Goal: Task Accomplishment & Management: Use online tool/utility

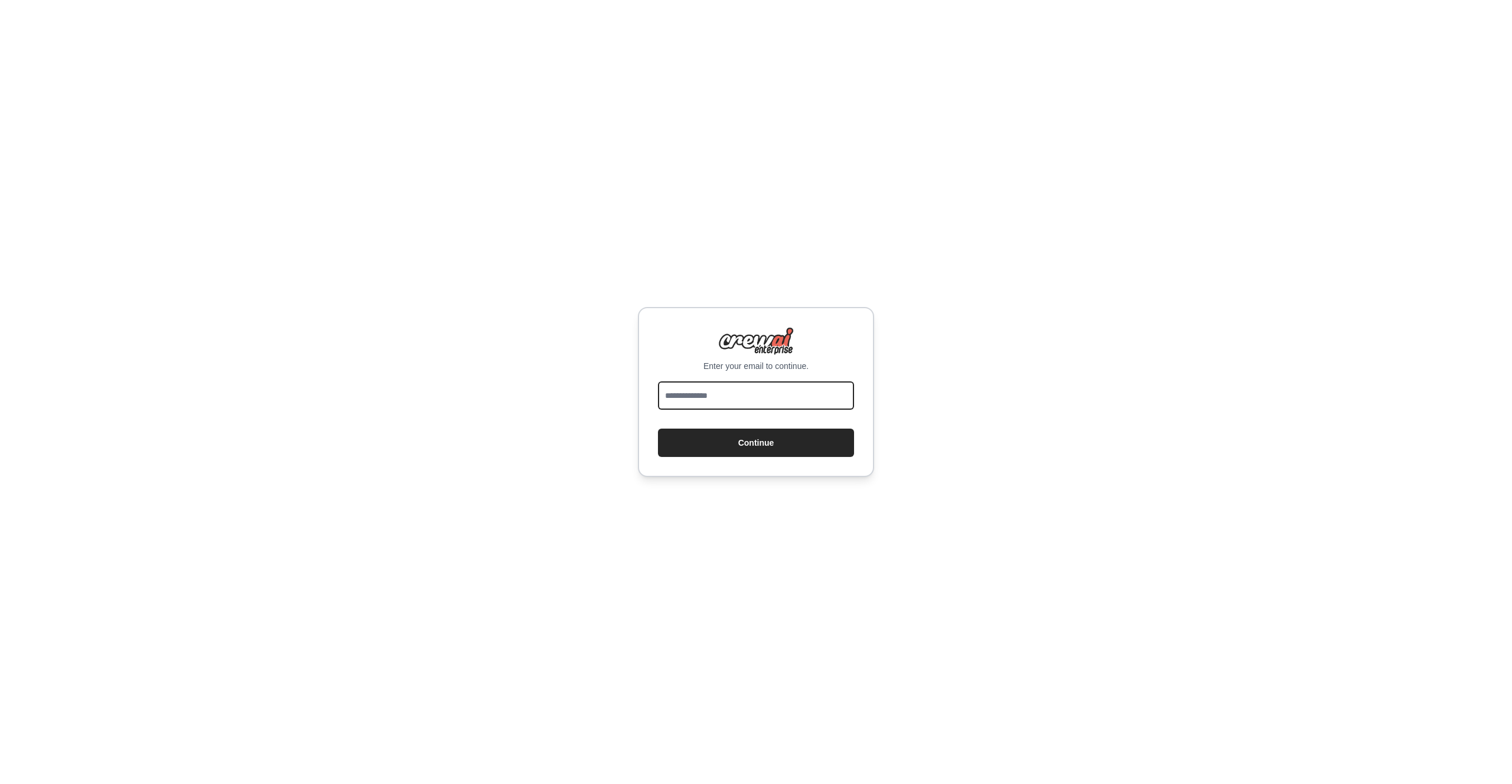
click at [741, 389] on input "email" at bounding box center [756, 396] width 196 height 28
type input "**********"
click at [767, 445] on button "Continue" at bounding box center [756, 443] width 196 height 28
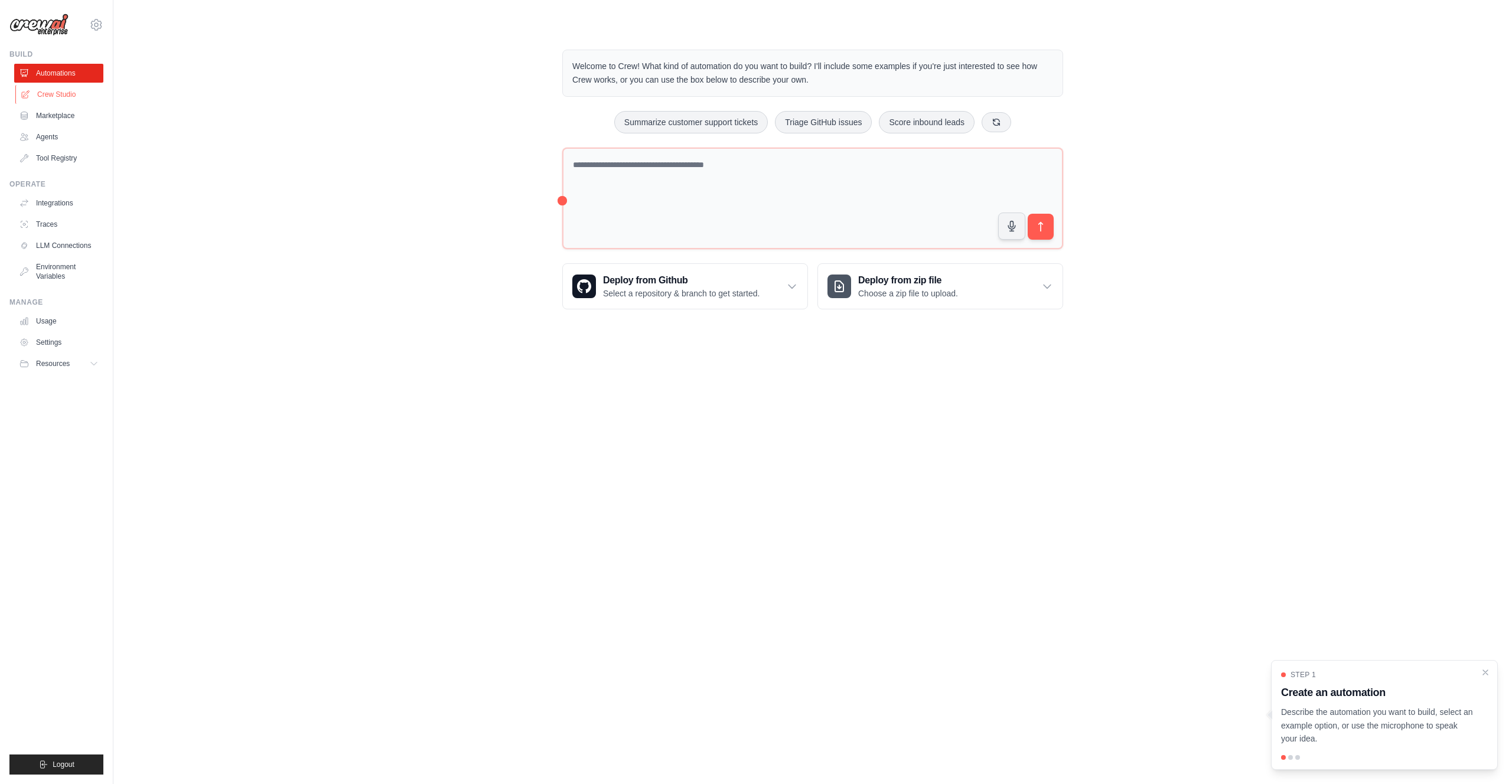
click at [46, 90] on link "Crew Studio" at bounding box center [60, 94] width 89 height 19
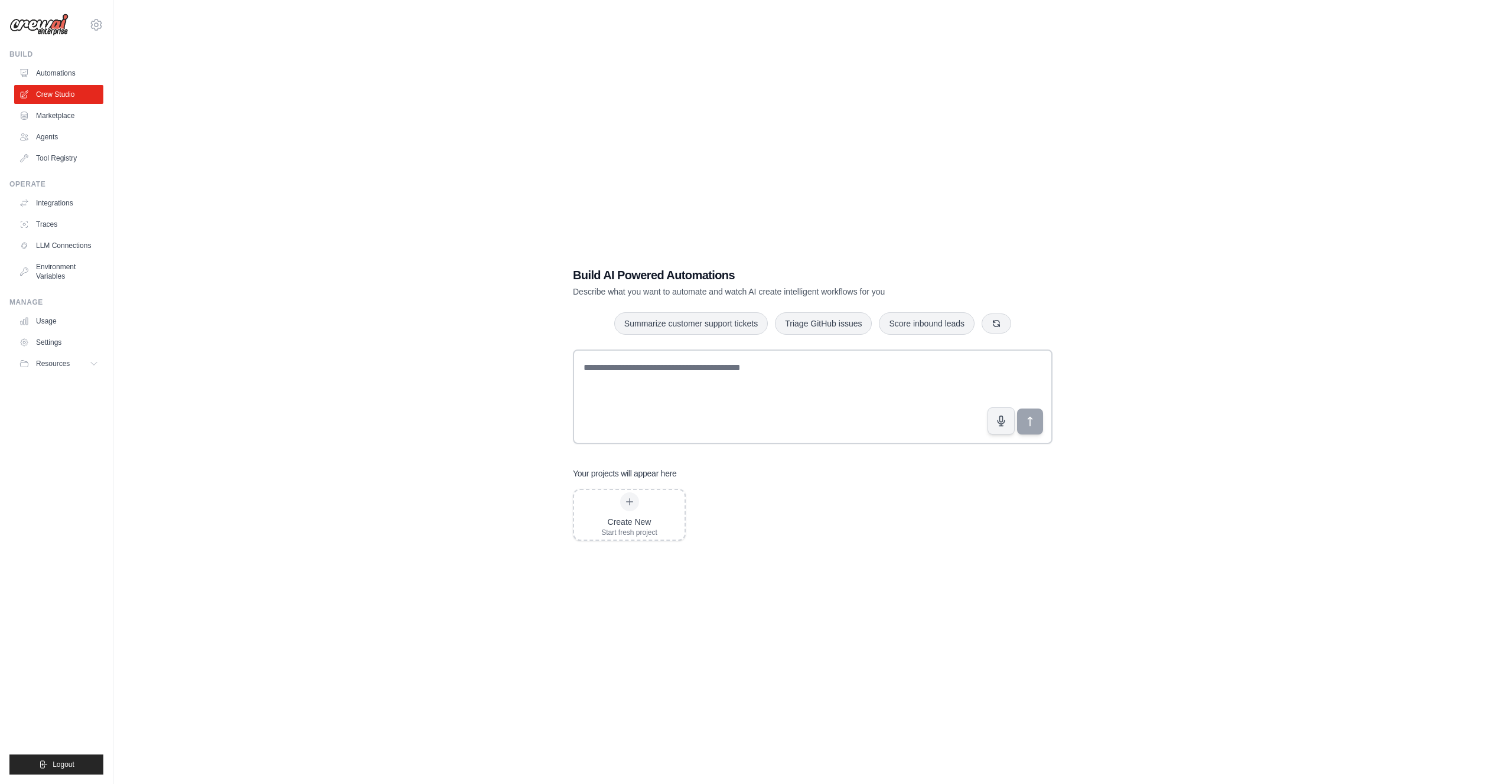
click at [450, 394] on div "Build AI Powered Automations Describe what you want to automate and watch AI cr…" at bounding box center [813, 404] width 1361 height 784
click at [61, 114] on link "Marketplace" at bounding box center [60, 116] width 89 height 19
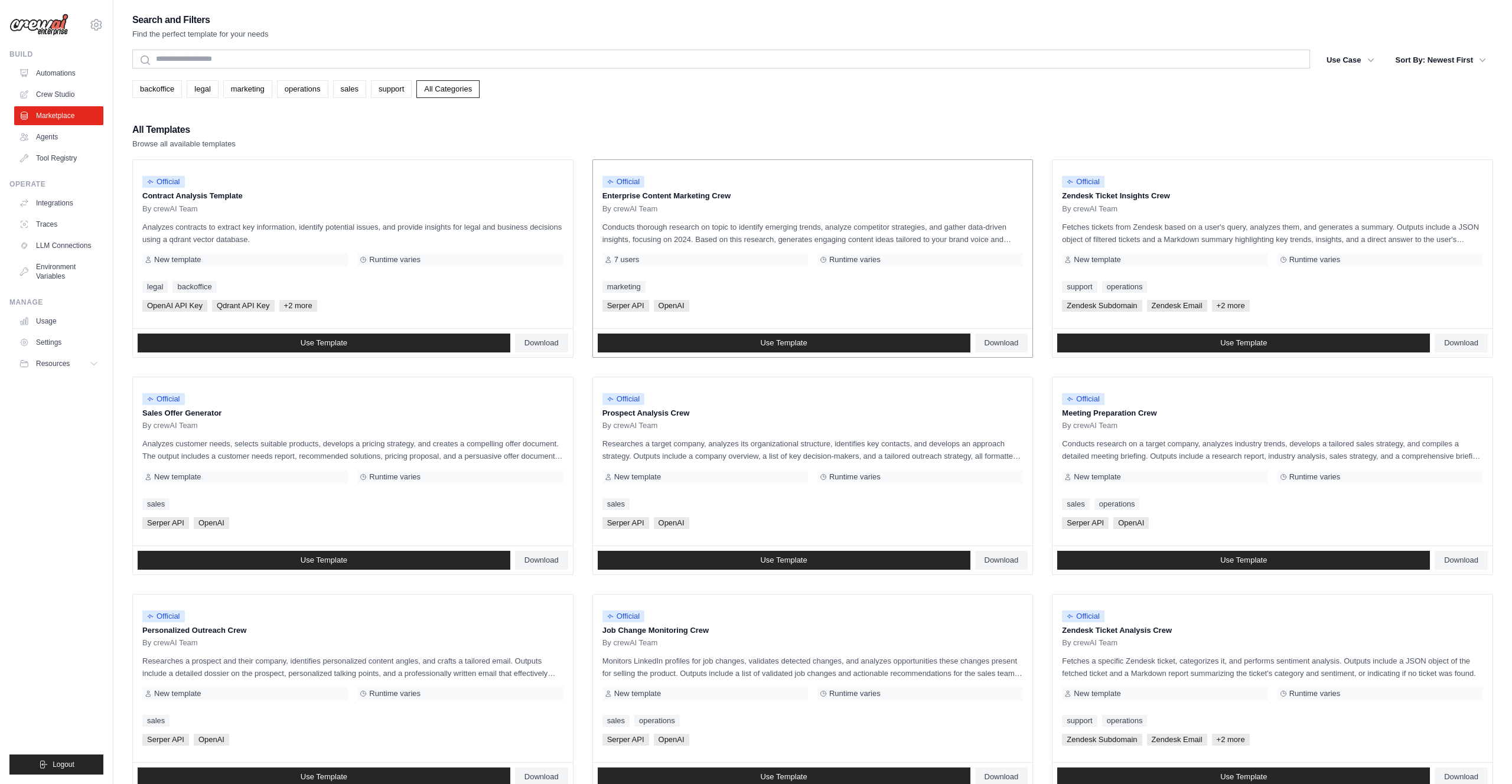
click at [740, 255] on div "7 users" at bounding box center [705, 260] width 205 height 14
click at [822, 340] on link "Use Template" at bounding box center [784, 343] width 373 height 19
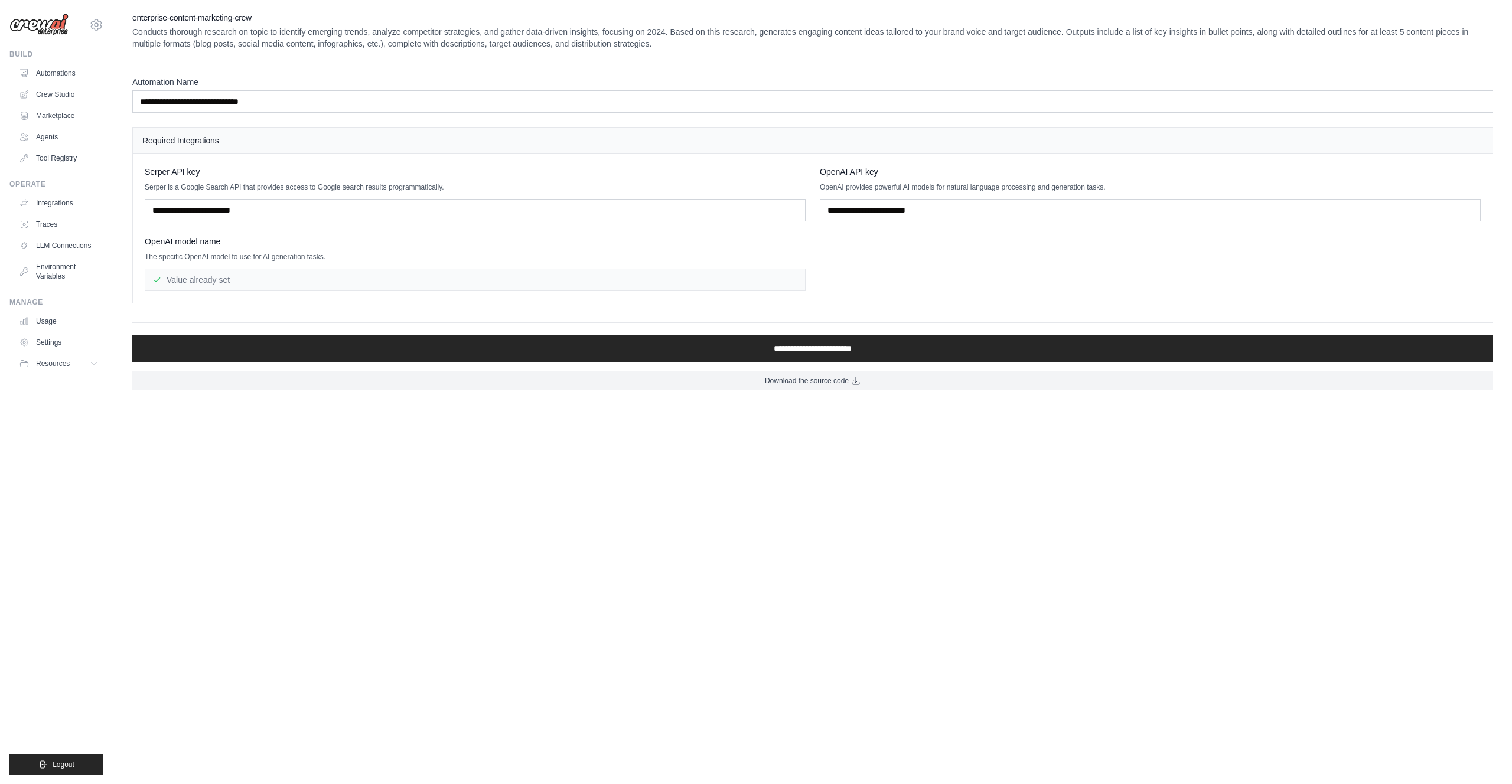
click at [796, 455] on body "muthunagaswamy@gmail.com Settings Build Automations Crew Studio" at bounding box center [756, 392] width 1512 height 784
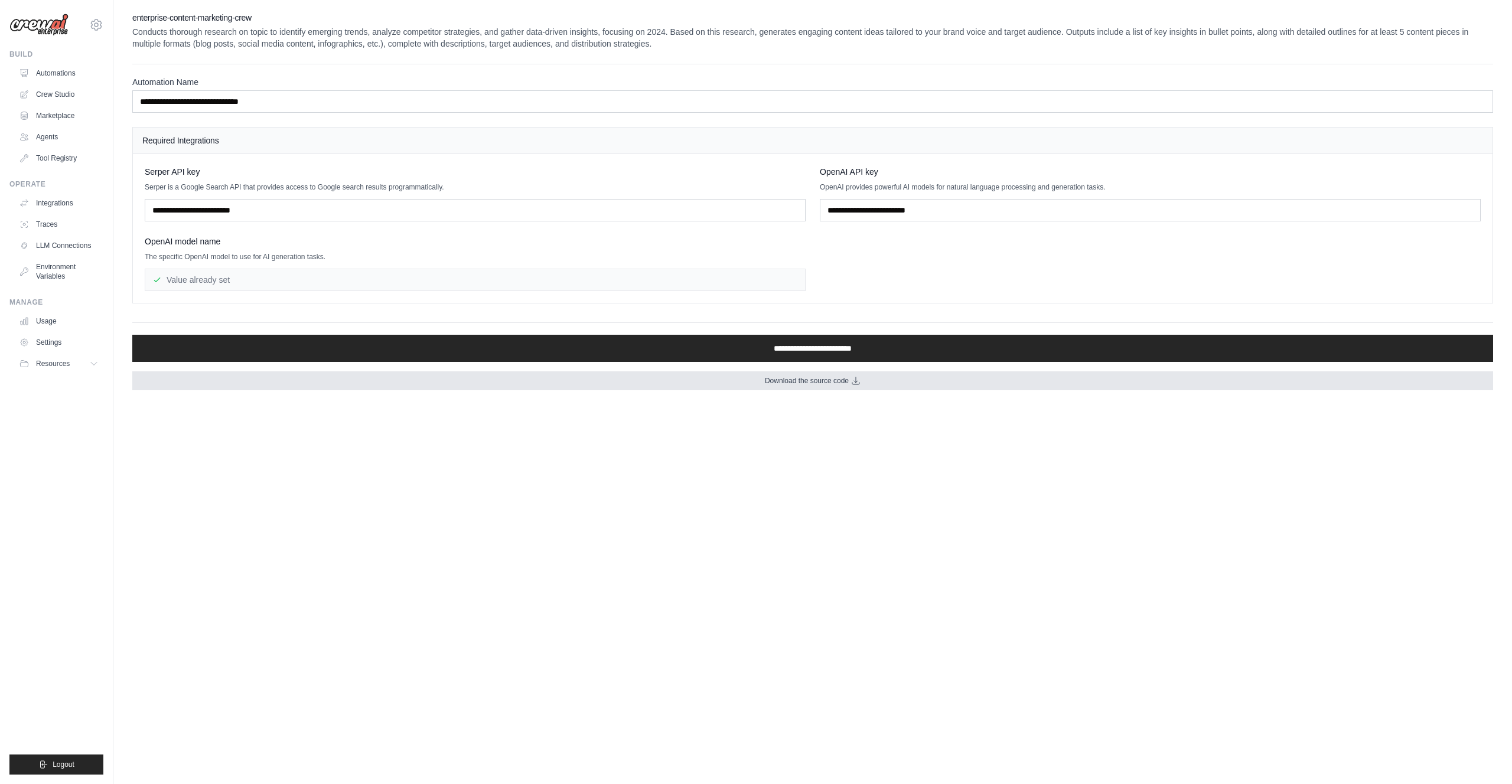
click at [826, 382] on span "Download the source code" at bounding box center [806, 381] width 84 height 9
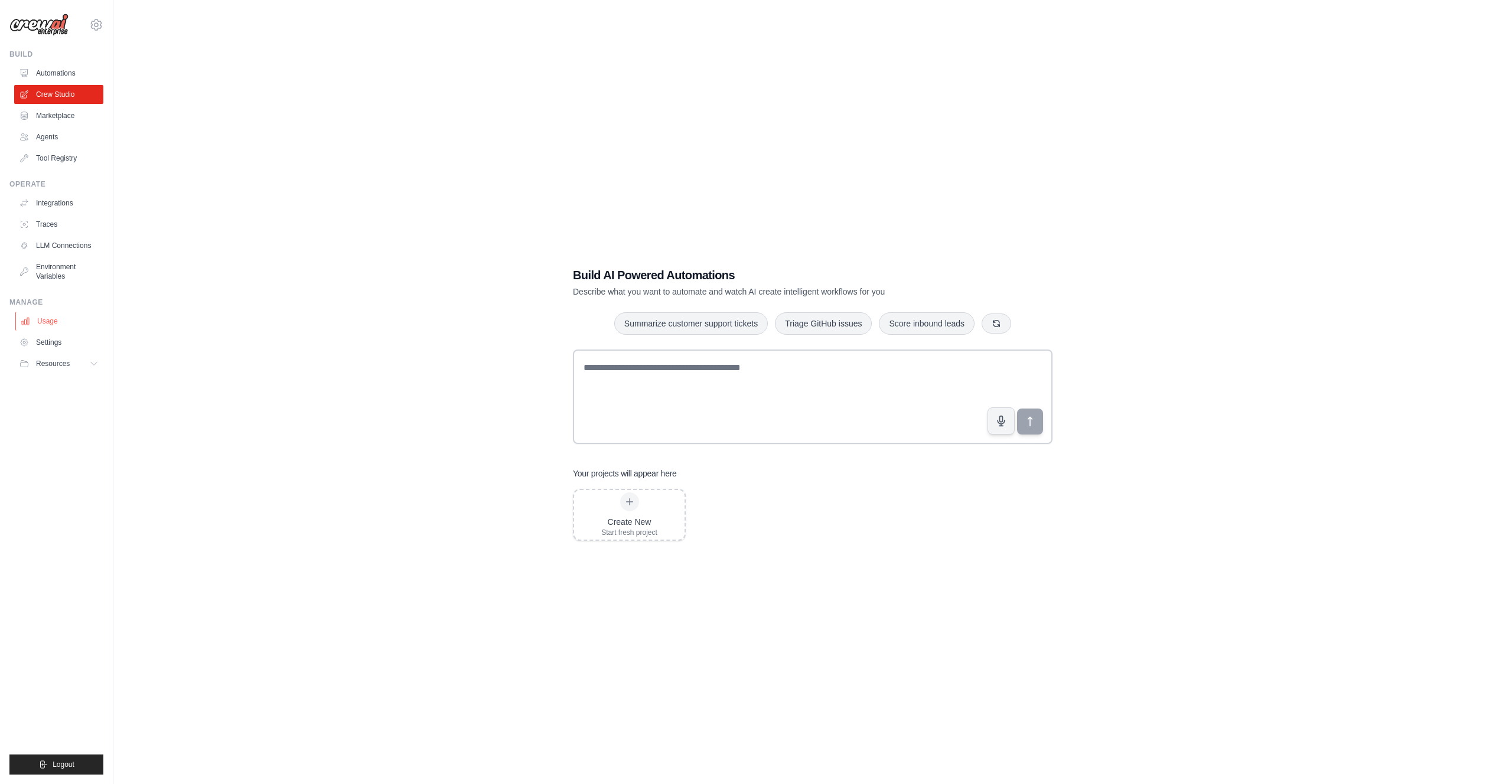
click at [52, 317] on link "Usage" at bounding box center [60, 321] width 89 height 19
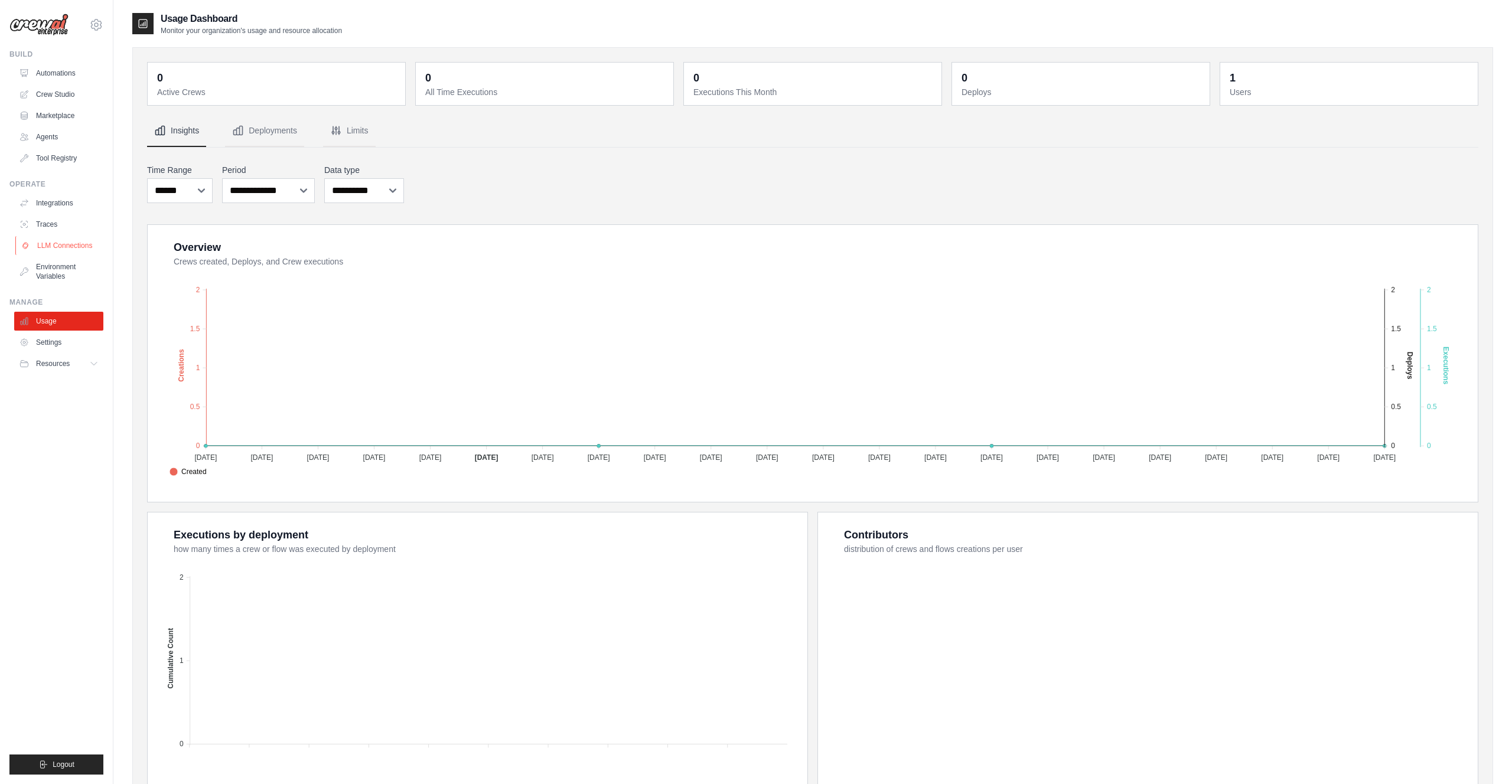
click at [61, 246] on link "LLM Connections" at bounding box center [60, 246] width 89 height 19
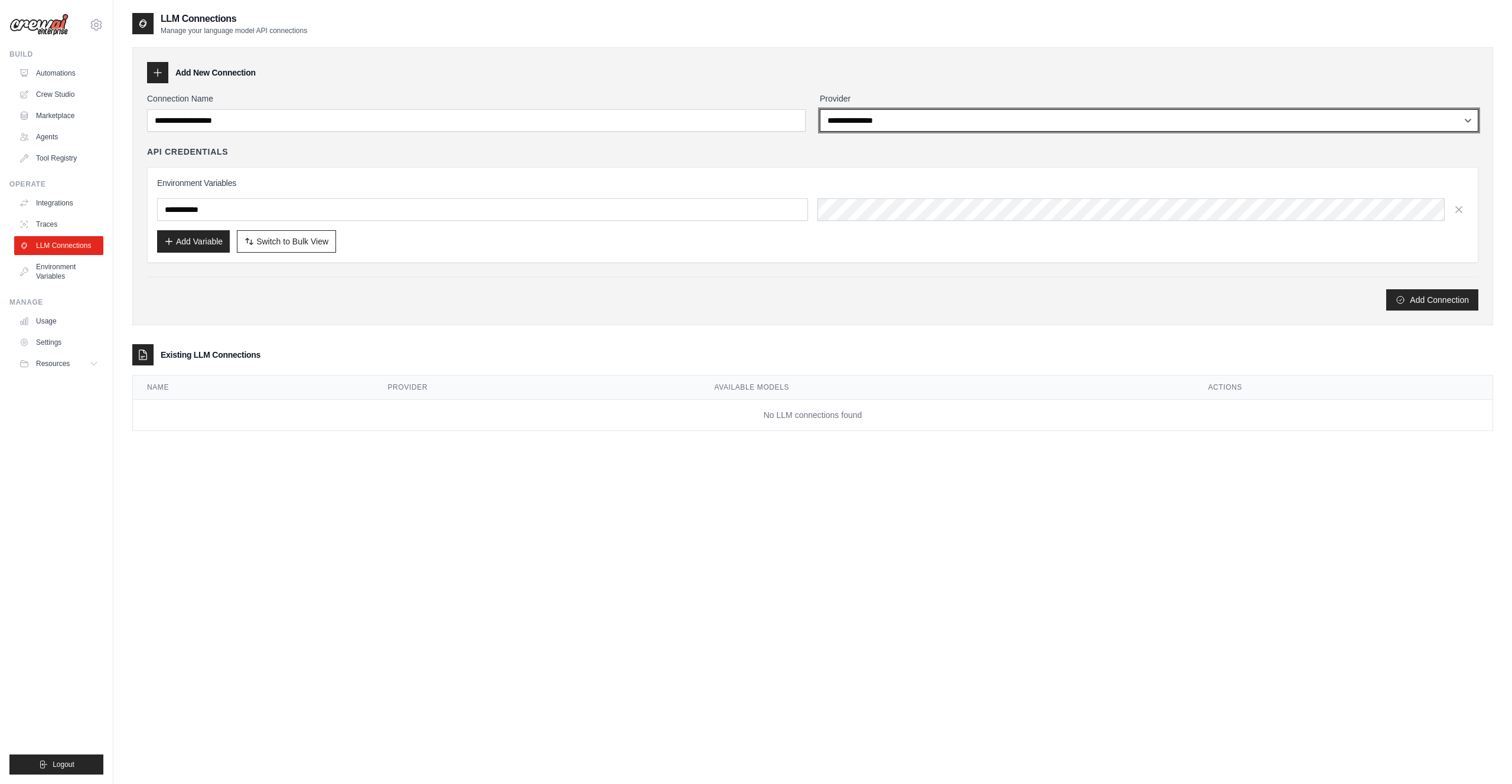
click at [1041, 120] on select "**********" at bounding box center [1149, 120] width 658 height 23
select select "******"
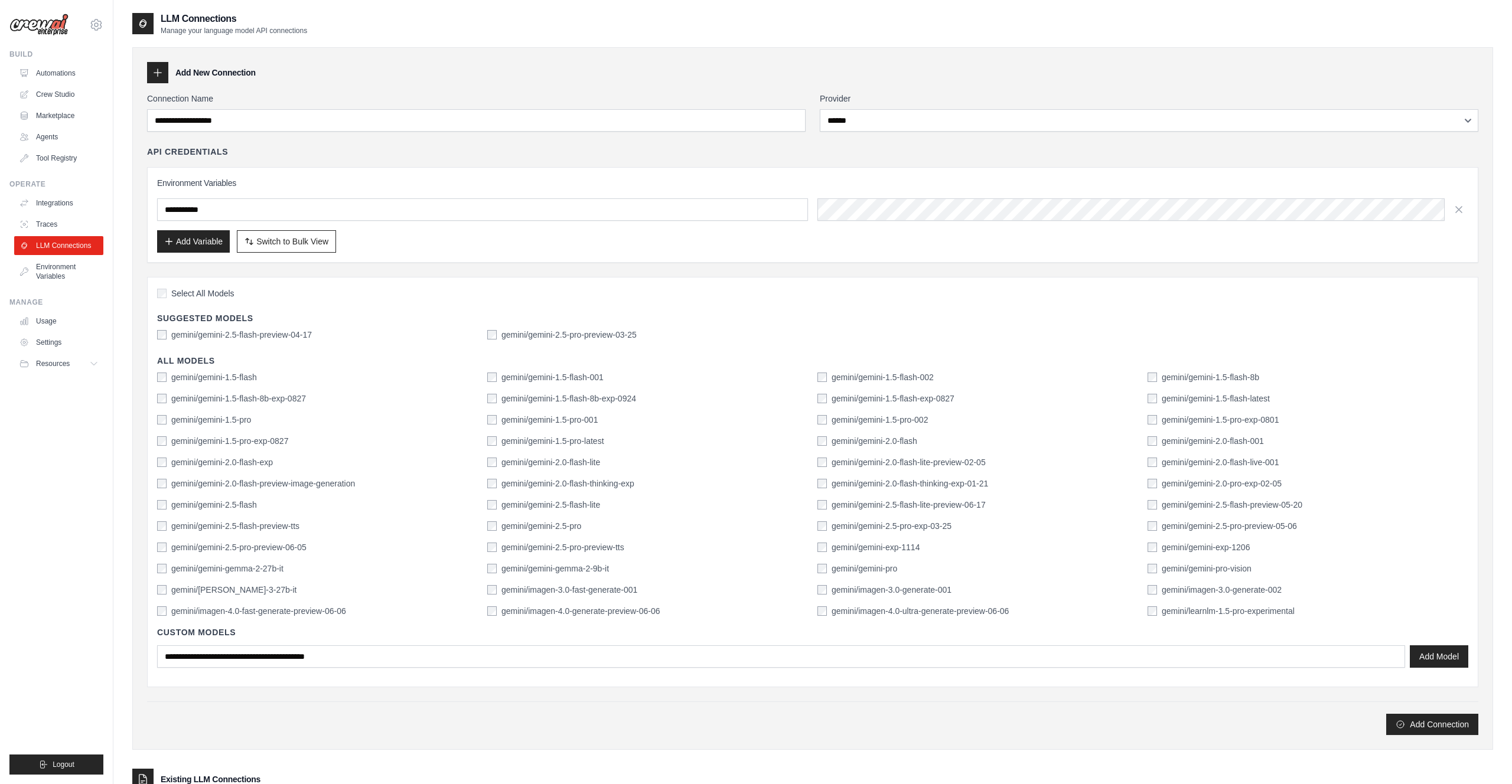
click at [962, 52] on div "**********" at bounding box center [813, 399] width 1361 height 703
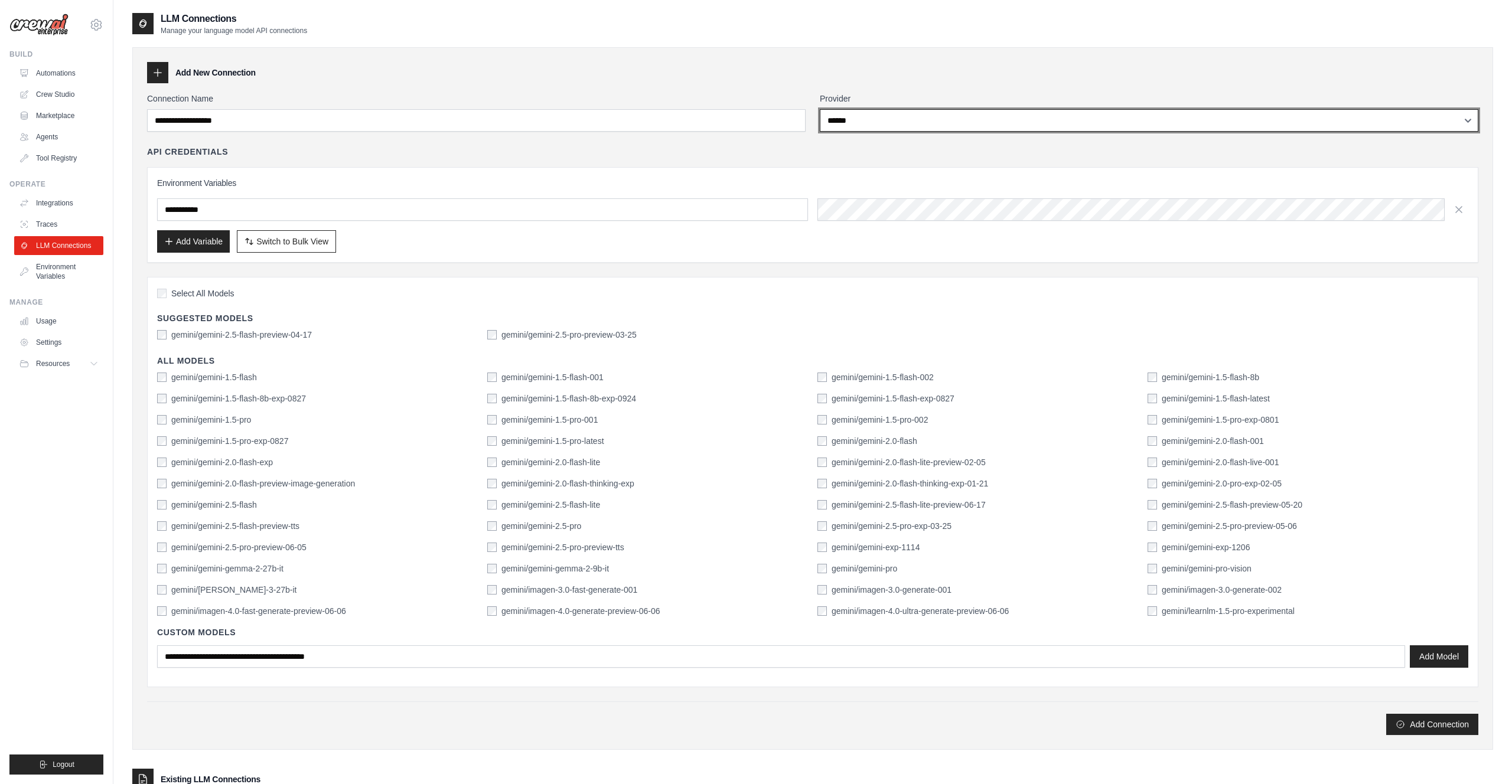
click at [892, 123] on select "**********" at bounding box center [1149, 120] width 658 height 23
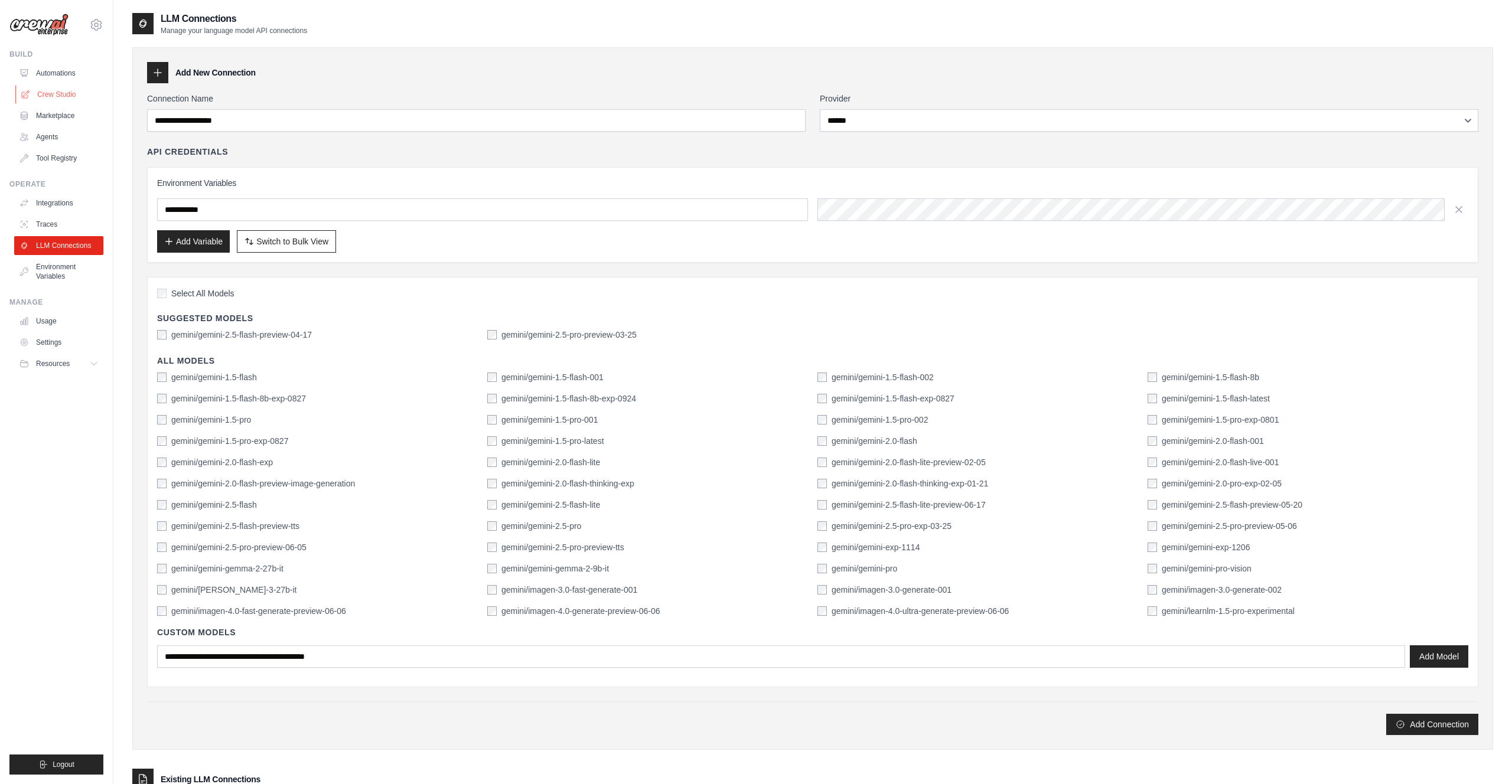
click at [63, 97] on link "Crew Studio" at bounding box center [60, 94] width 89 height 19
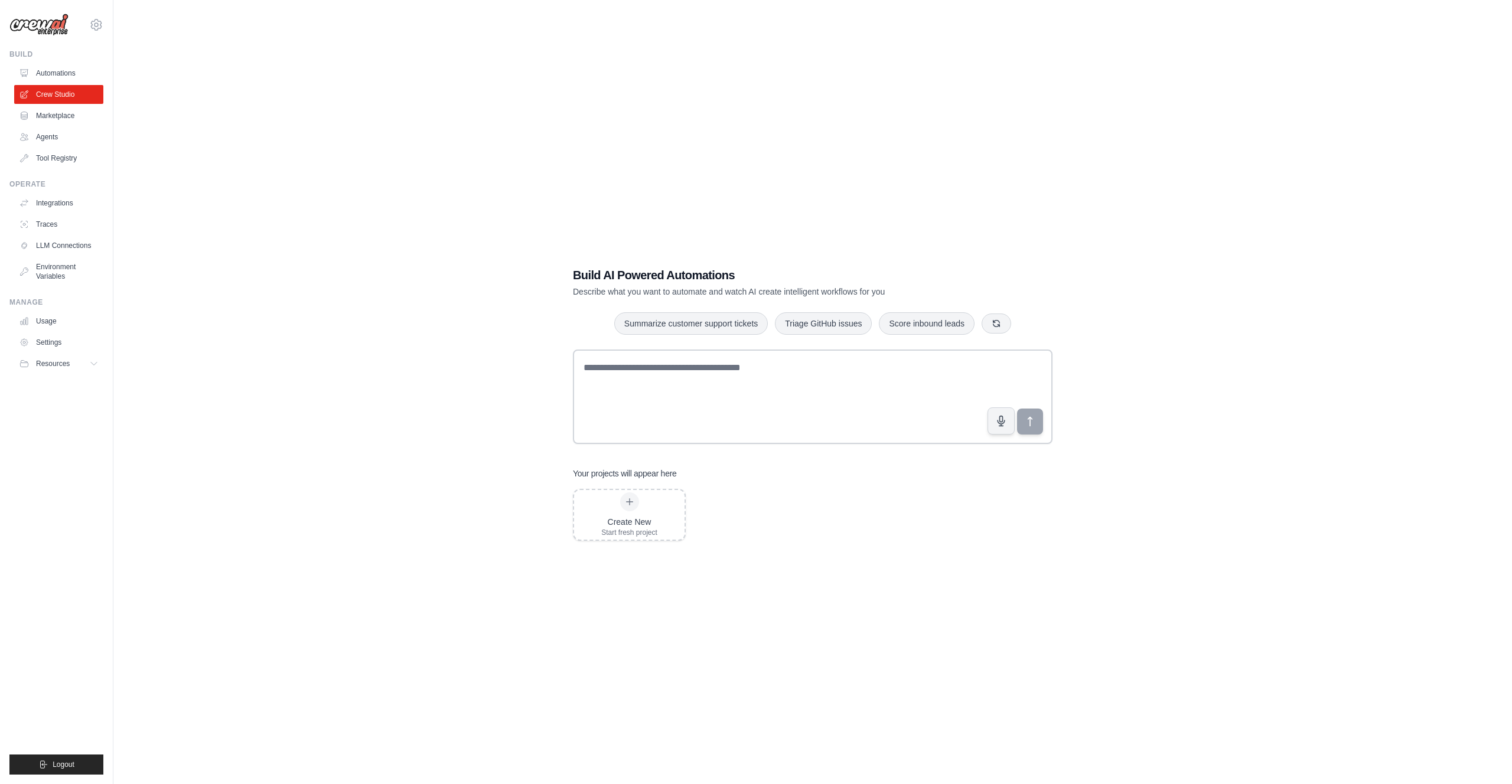
click at [202, 372] on div "Build AI Powered Automations Describe what you want to automate and watch AI cr…" at bounding box center [813, 404] width 1361 height 784
click at [43, 205] on link "Integrations" at bounding box center [60, 203] width 89 height 19
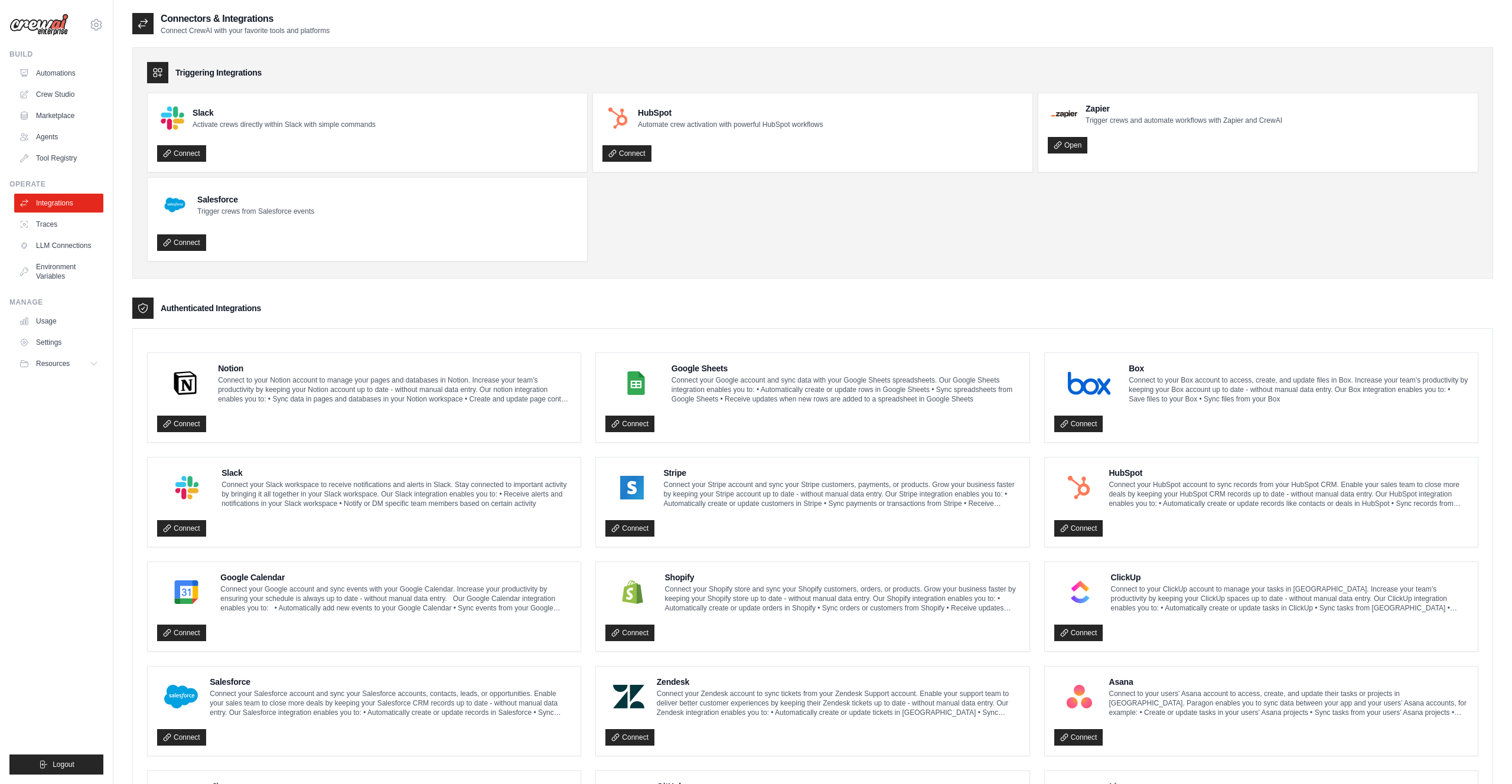
click at [758, 274] on div "Triggering Integrations Slack Activate crews directly within Slack with simple …" at bounding box center [813, 163] width 1361 height 231
click at [193, 424] on link "Connect" at bounding box center [182, 424] width 49 height 17
click at [193, 634] on link "Connect" at bounding box center [182, 633] width 49 height 17
click at [63, 98] on link "Crew Studio" at bounding box center [60, 94] width 89 height 19
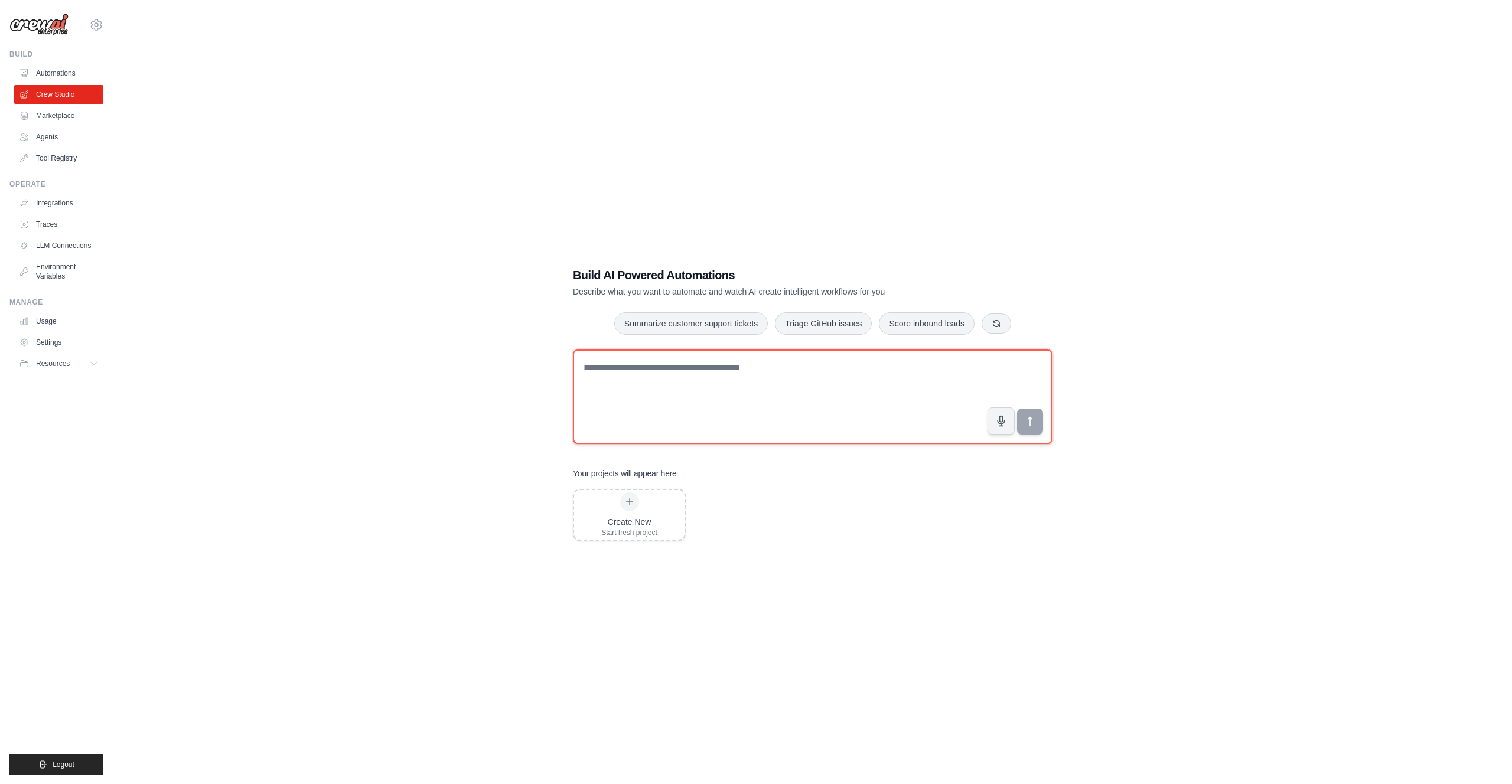
click at [783, 383] on textarea at bounding box center [813, 396] width 480 height 94
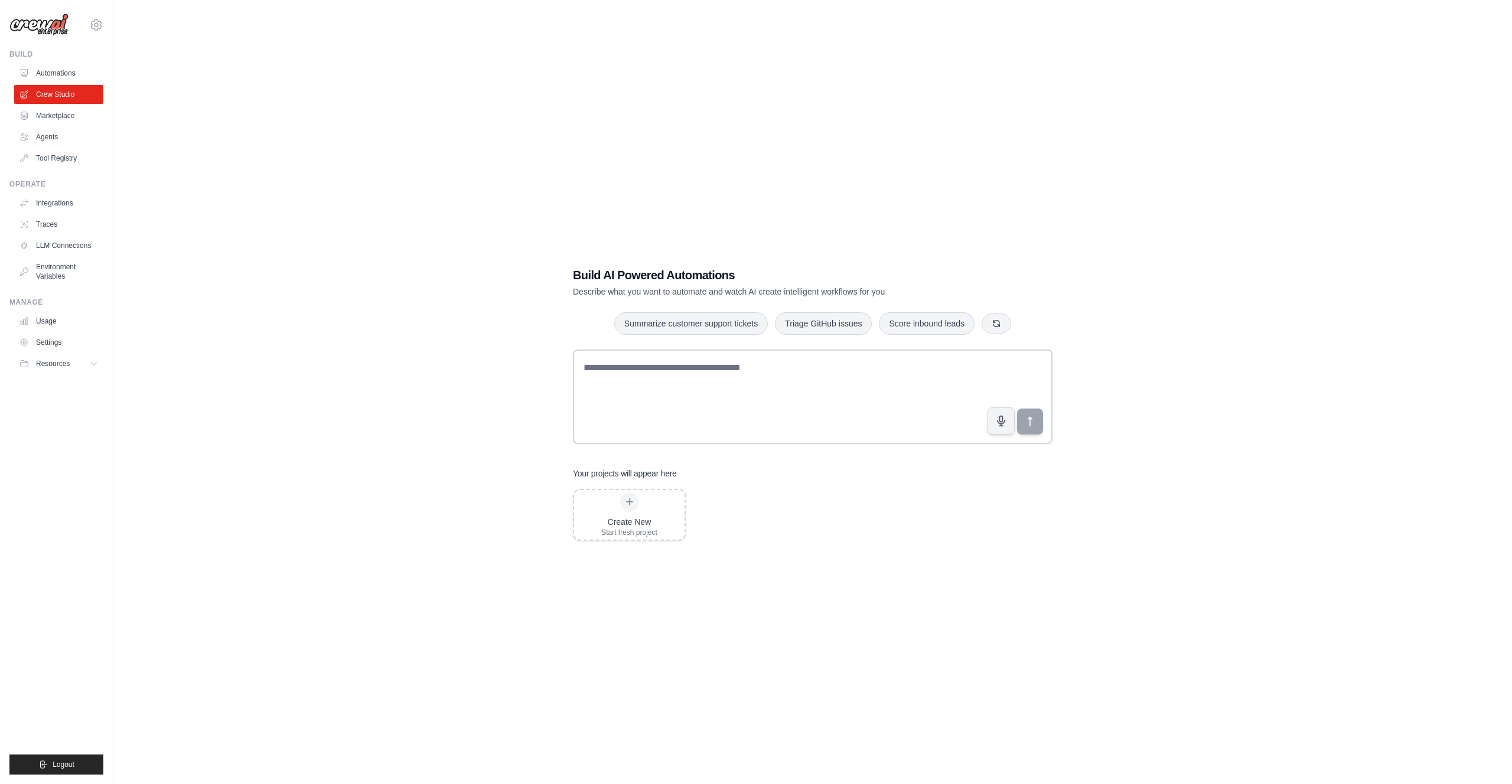
click at [784, 539] on div "Create New Start fresh project" at bounding box center [813, 515] width 480 height 52
click at [646, 528] on div "Start fresh project" at bounding box center [629, 532] width 56 height 9
click at [1414, 261] on div "Build AI Powered Automations Describe what you want to automate and watch AI cr…" at bounding box center [813, 404] width 1361 height 784
click at [1412, 262] on div "Build AI Powered Automations Describe what you want to automate and watch AI cr…" at bounding box center [813, 404] width 1361 height 784
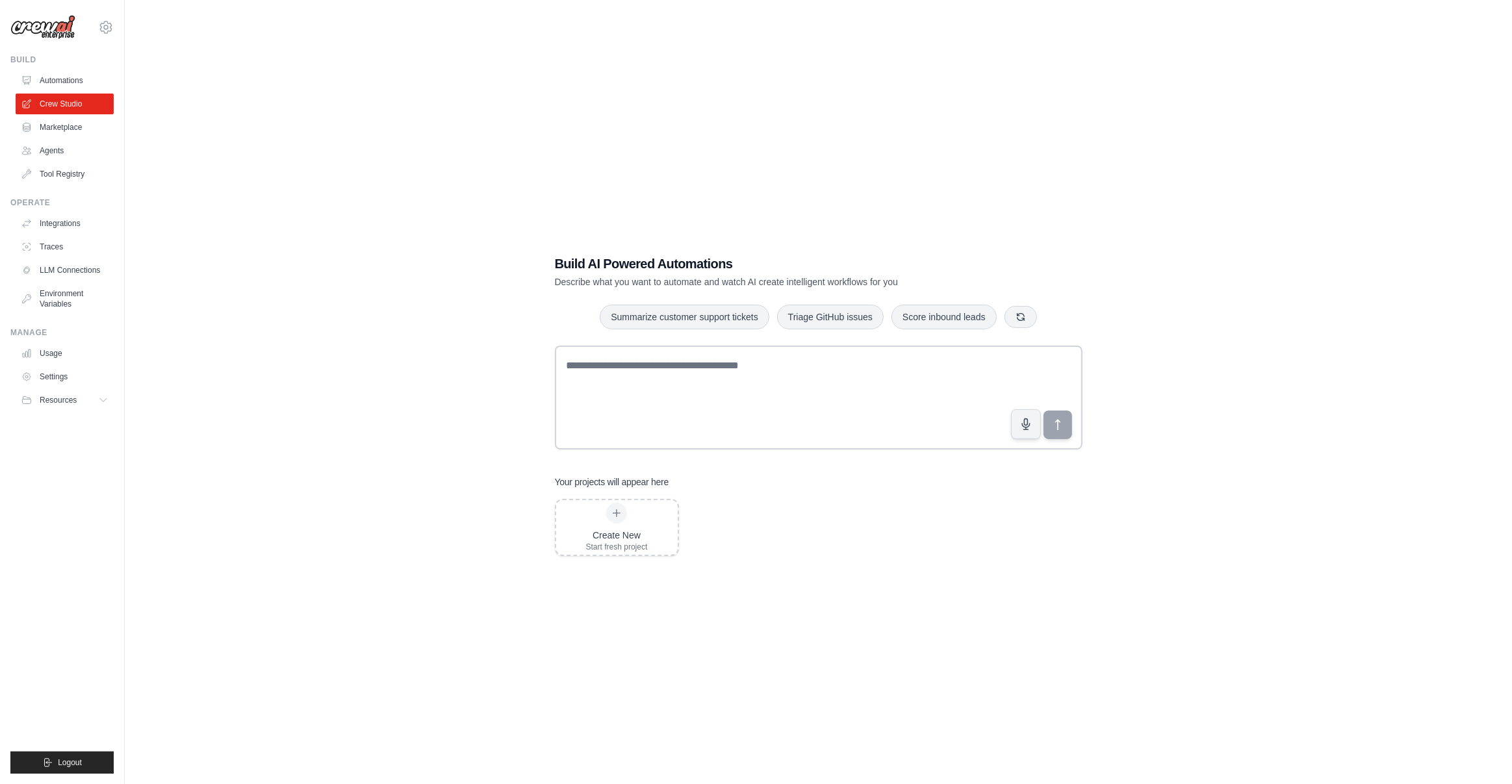
click at [363, 336] on div "Build AI Powered Automations Describe what you want to automate and watch AI cr…" at bounding box center [818, 405] width 1345 height 784
click at [387, 346] on div "Build AI Powered Automations Describe what you want to automate and watch AI cr…" at bounding box center [818, 405] width 1345 height 784
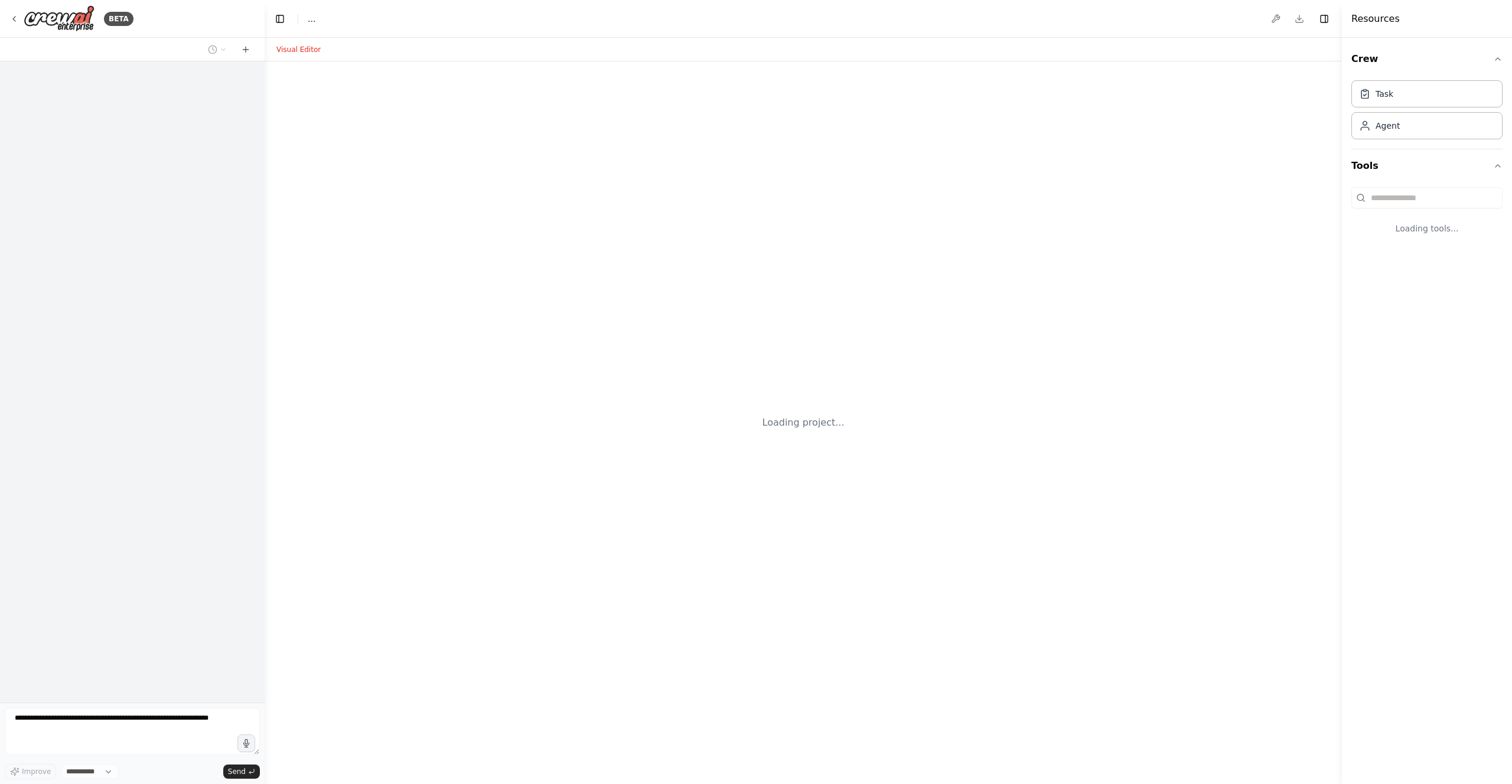
select select "****"
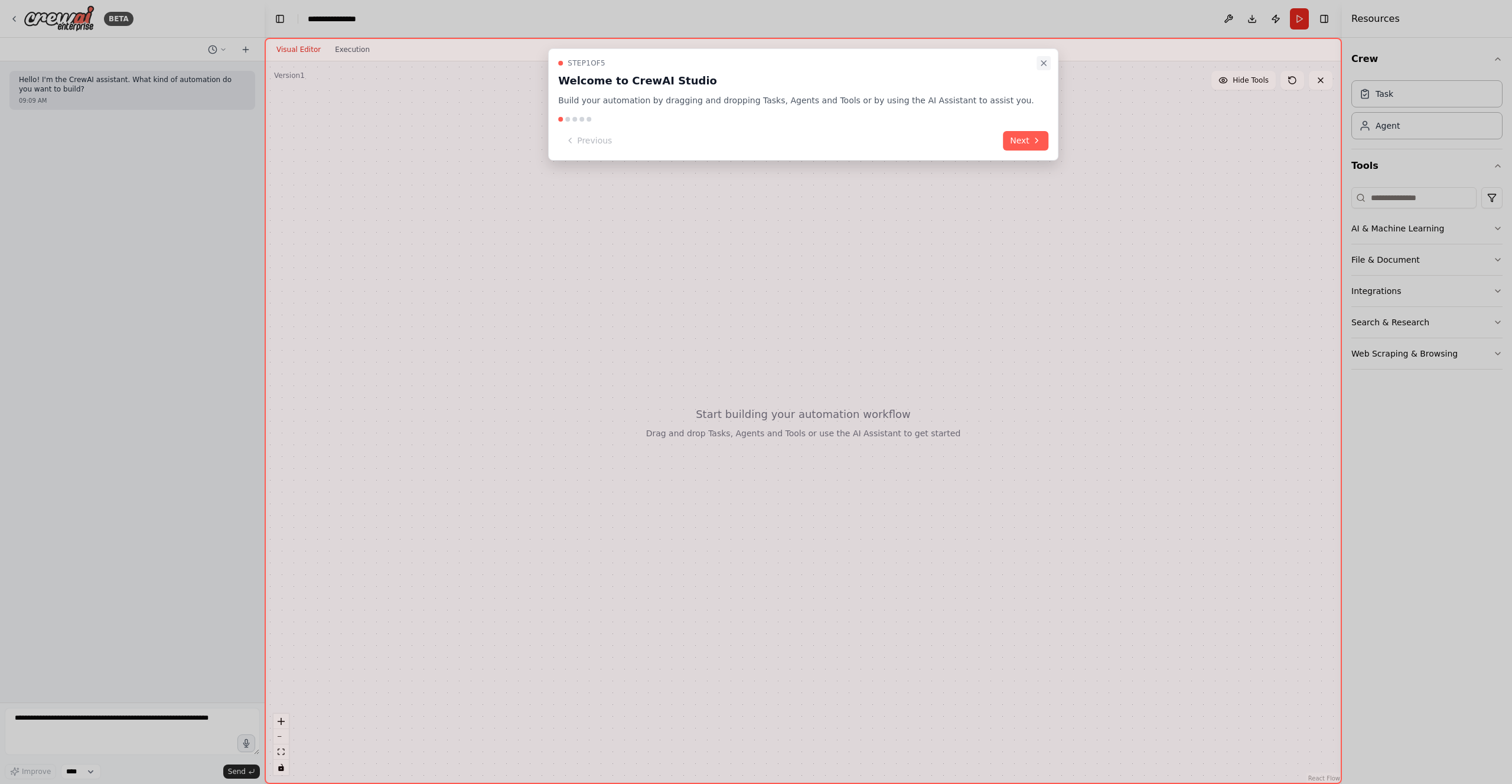
click at [1039, 60] on icon "Close walkthrough" at bounding box center [1044, 63] width 9 height 9
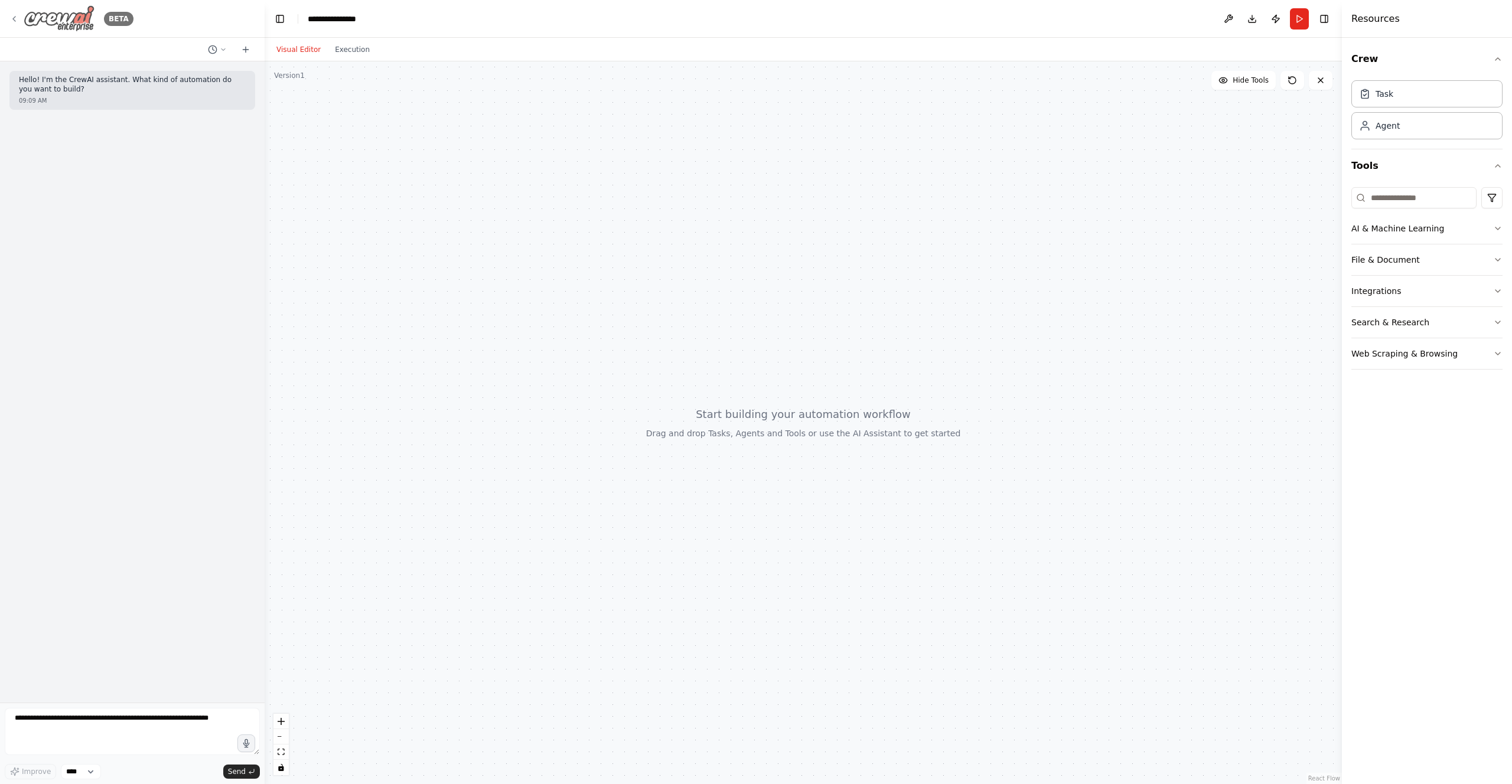
click at [13, 24] on div "BETA" at bounding box center [71, 18] width 124 height 27
